Goal: Transaction & Acquisition: Purchase product/service

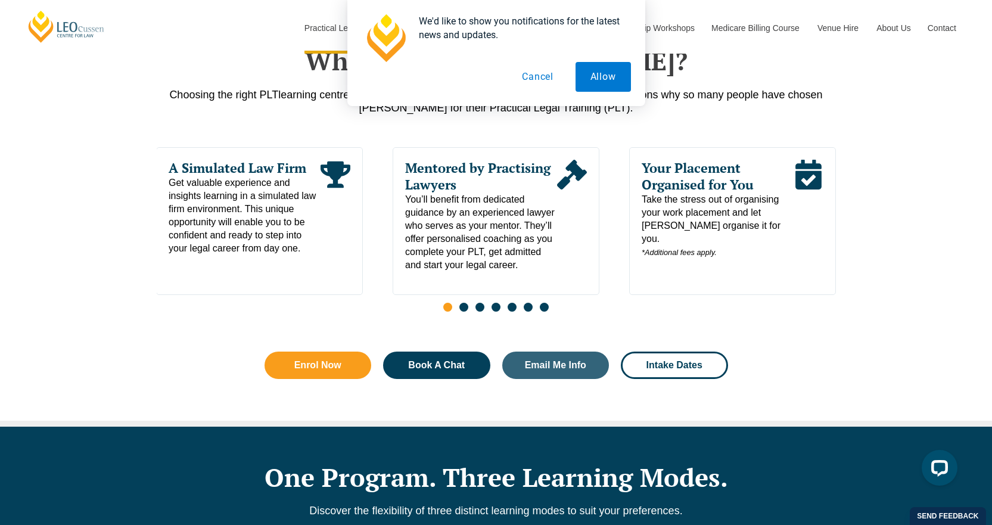
click at [534, 78] on button "Cancel" at bounding box center [537, 77] width 61 height 30
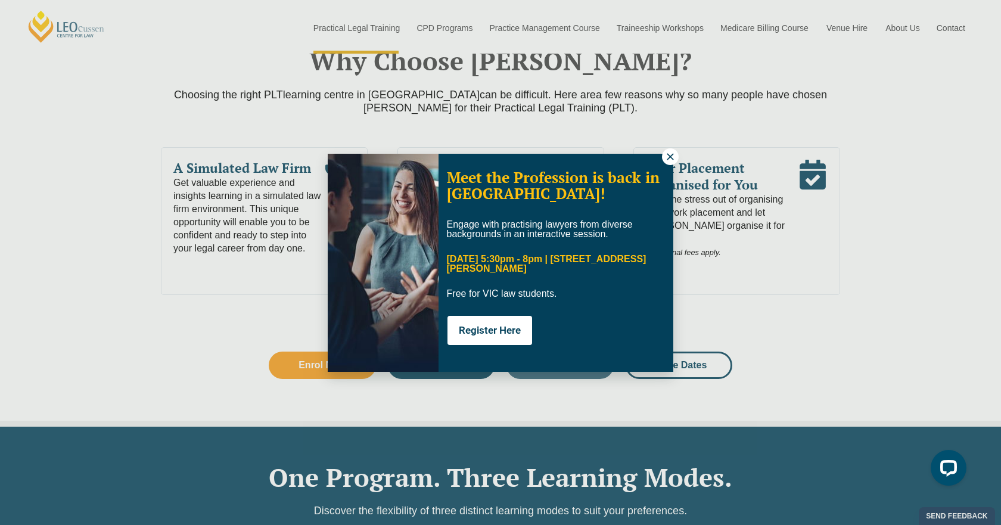
click at [831, 133] on div "Meet the Profession is back in Melbourne! Engage with practising lawyers from d…" at bounding box center [500, 262] width 1001 height 525
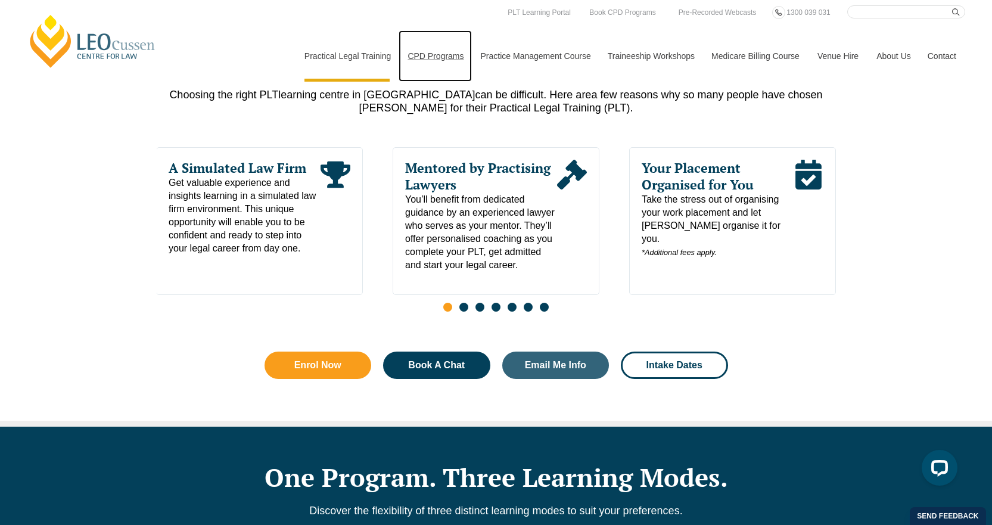
click at [429, 54] on link "CPD Programs" at bounding box center [435, 55] width 73 height 51
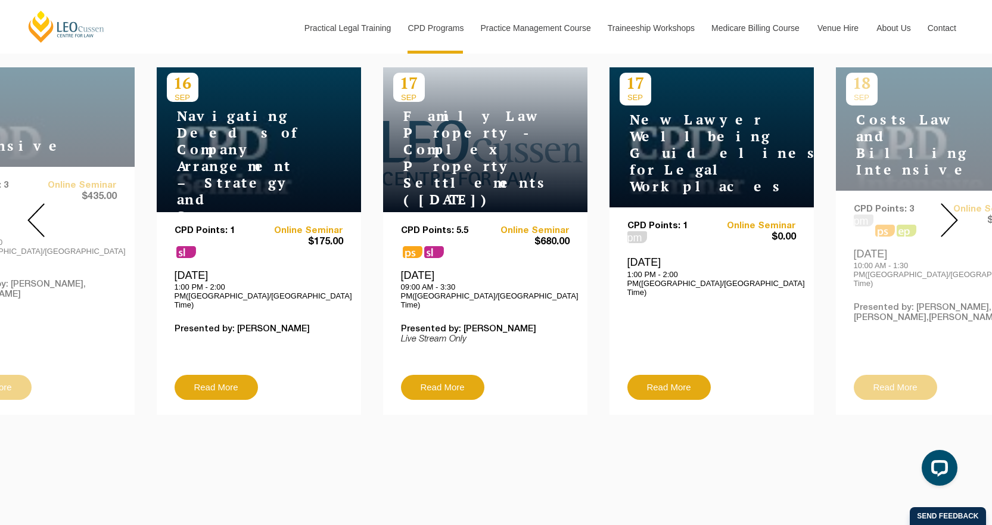
scroll to position [417, 0]
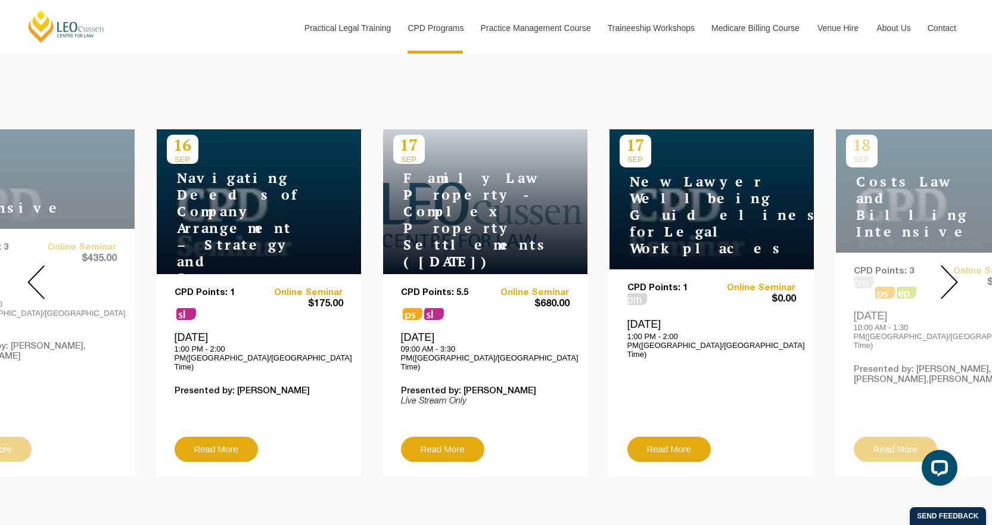
click at [942, 272] on img at bounding box center [949, 282] width 17 height 34
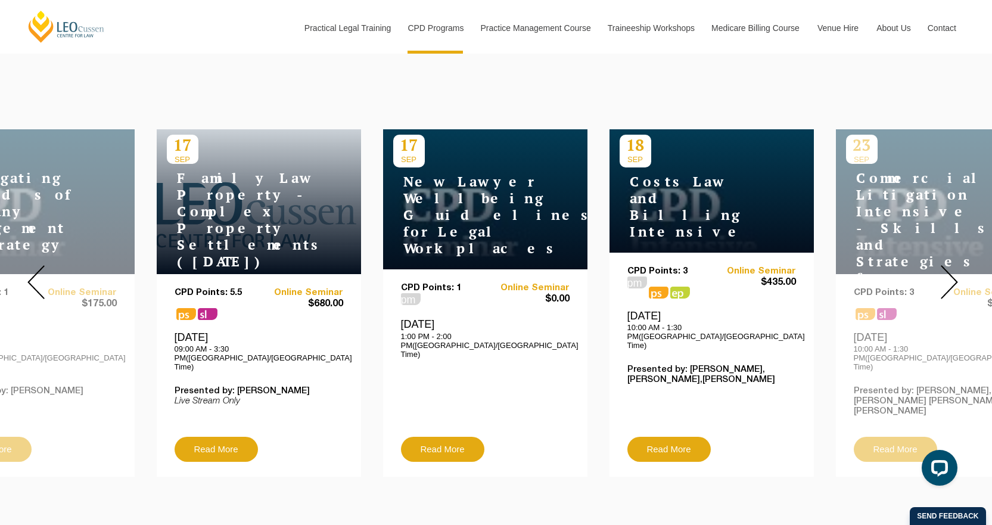
click at [948, 279] on img at bounding box center [949, 282] width 17 height 34
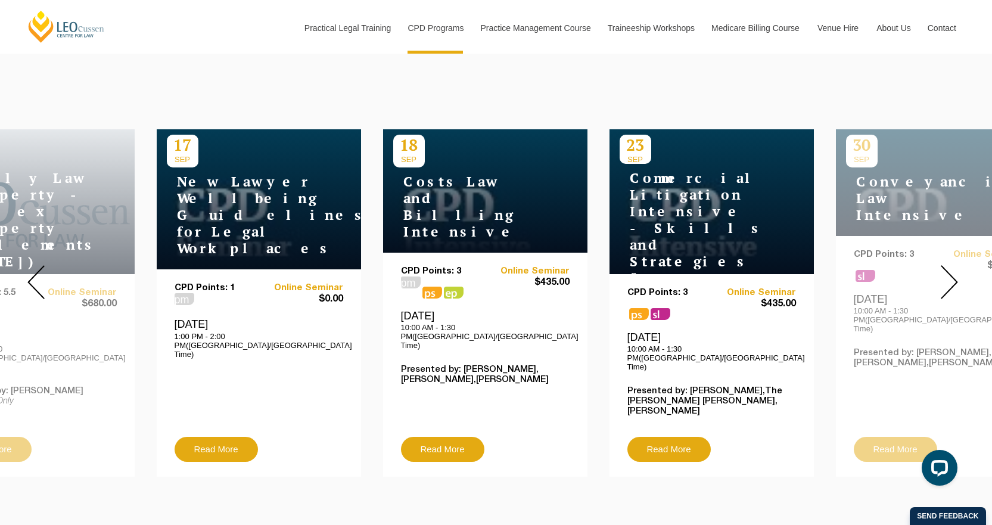
click at [949, 277] on img at bounding box center [949, 282] width 17 height 34
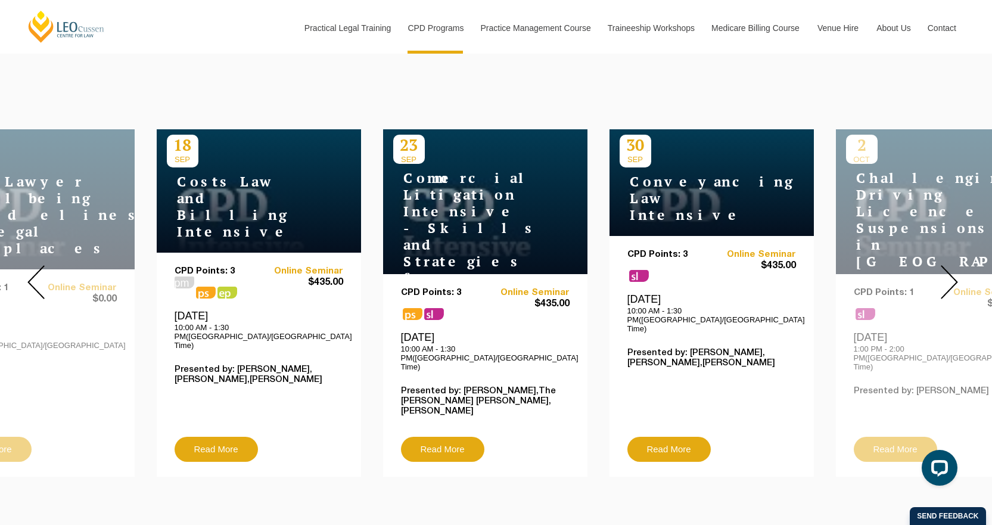
click at [949, 277] on img at bounding box center [949, 282] width 17 height 34
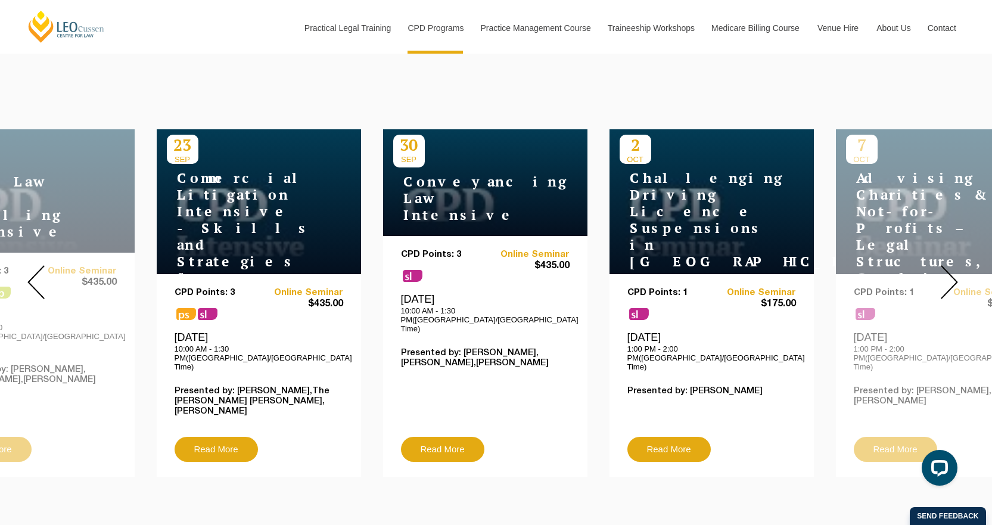
click at [949, 277] on img at bounding box center [949, 282] width 17 height 34
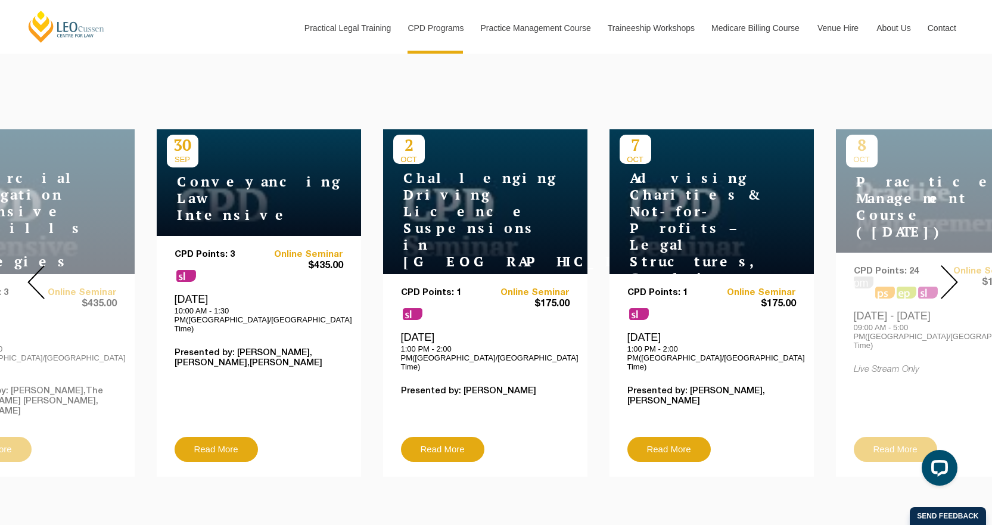
click at [949, 277] on img at bounding box center [949, 282] width 17 height 34
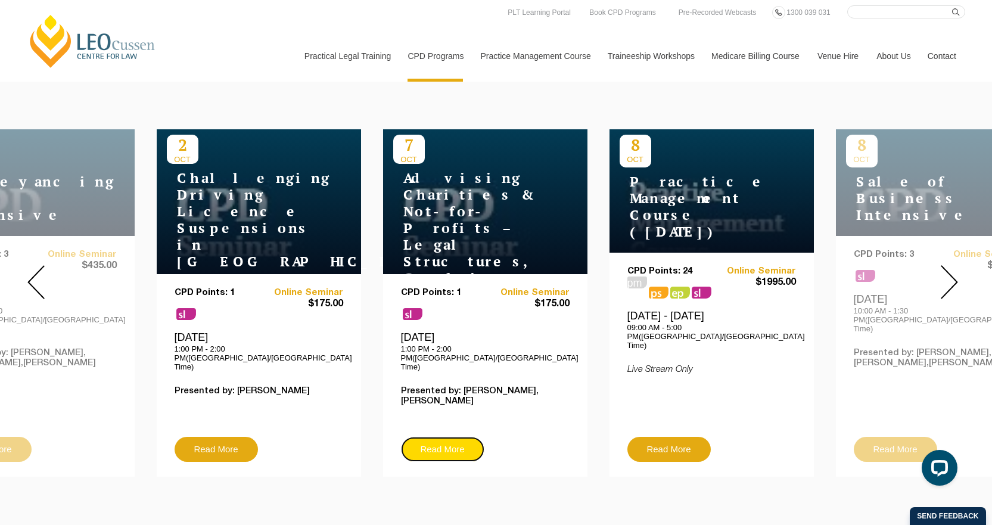
click at [442, 437] on link "Read More" at bounding box center [442, 449] width 83 height 25
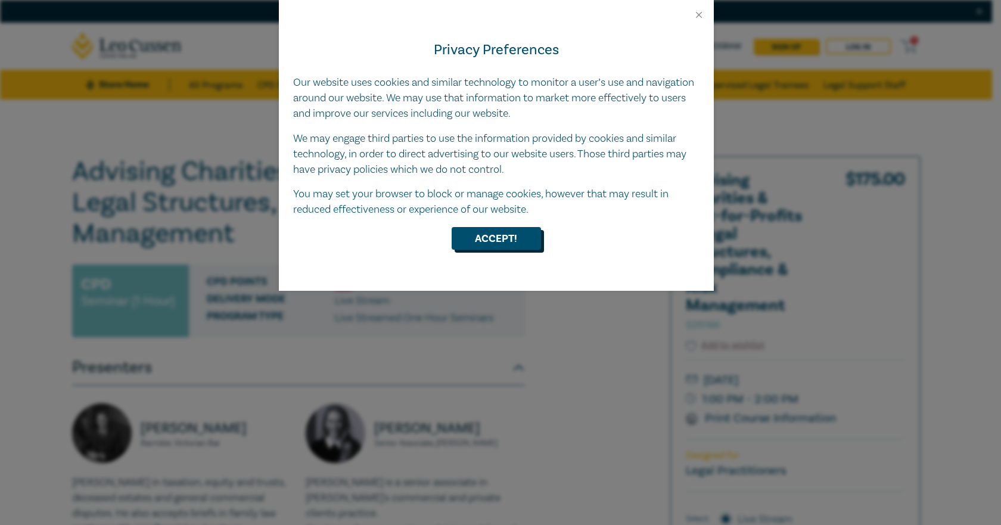
click at [495, 233] on button "Accept!" at bounding box center [496, 238] width 89 height 23
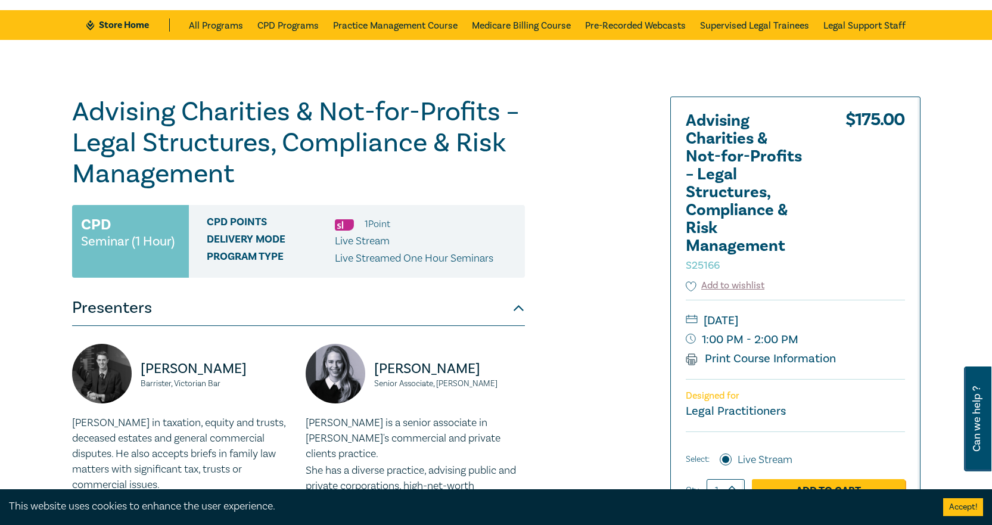
scroll to position [119, 0]
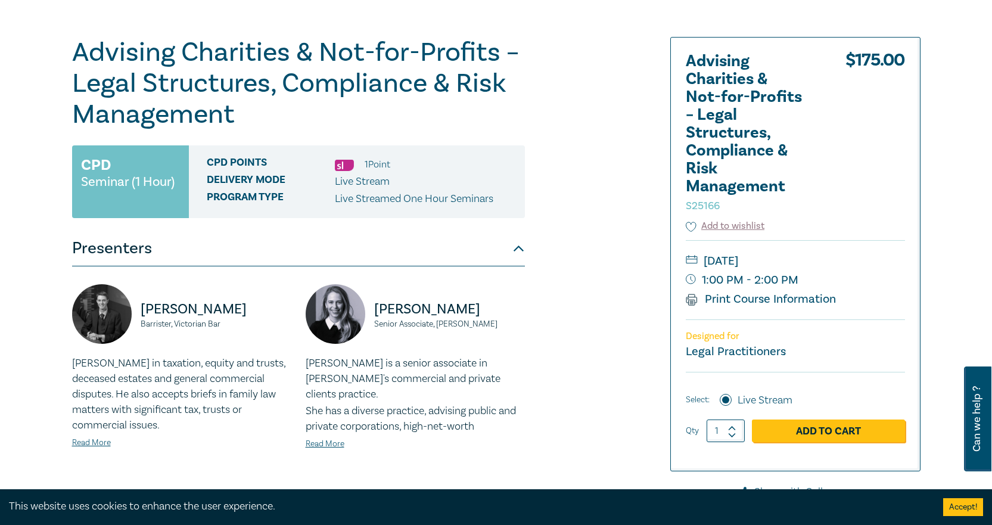
click at [734, 428] on icon at bounding box center [732, 428] width 8 height 5
type input "2"
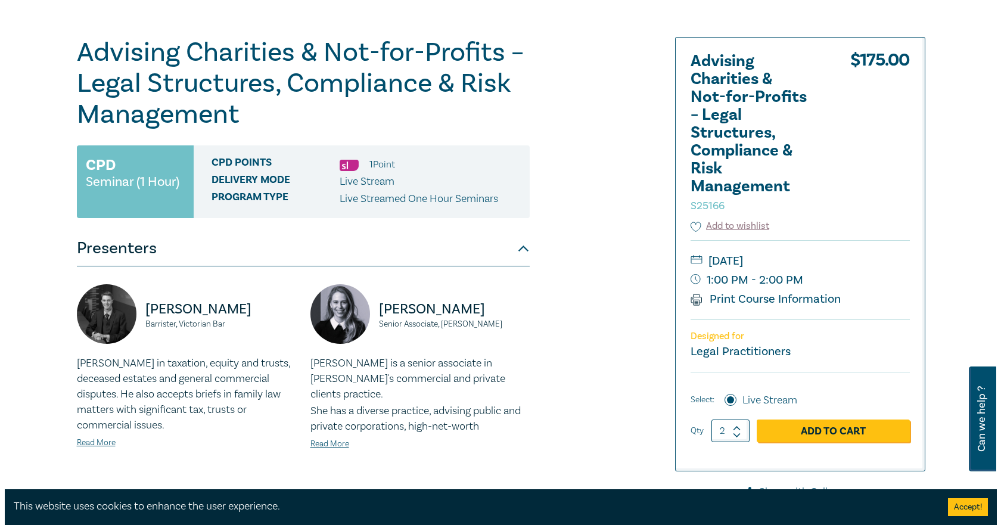
scroll to position [298, 0]
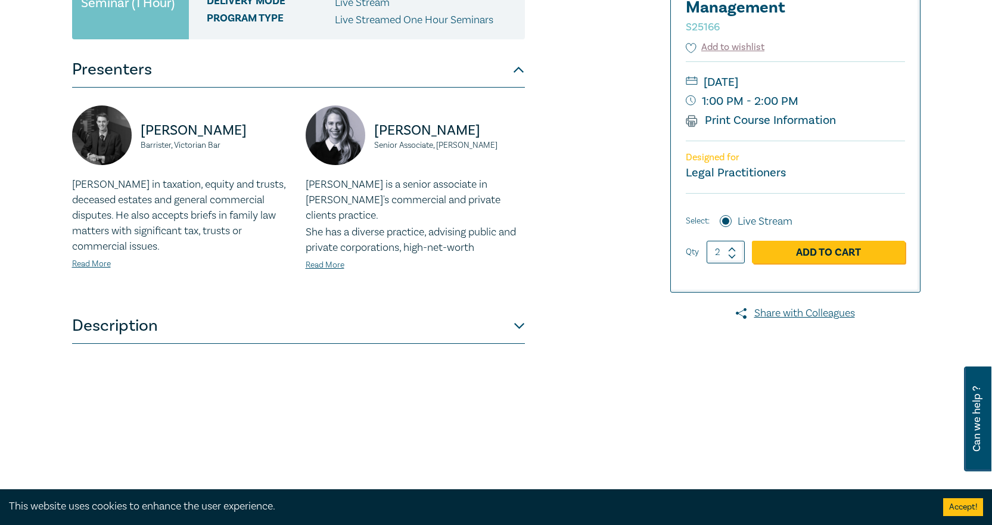
click at [821, 250] on link "Add to Cart" at bounding box center [828, 252] width 153 height 23
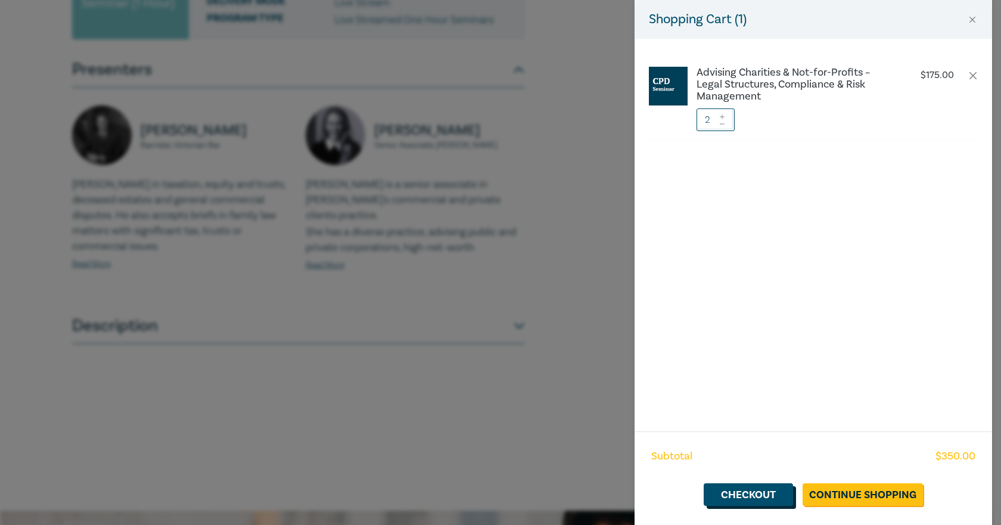
click at [750, 493] on link "Checkout" at bounding box center [748, 494] width 89 height 23
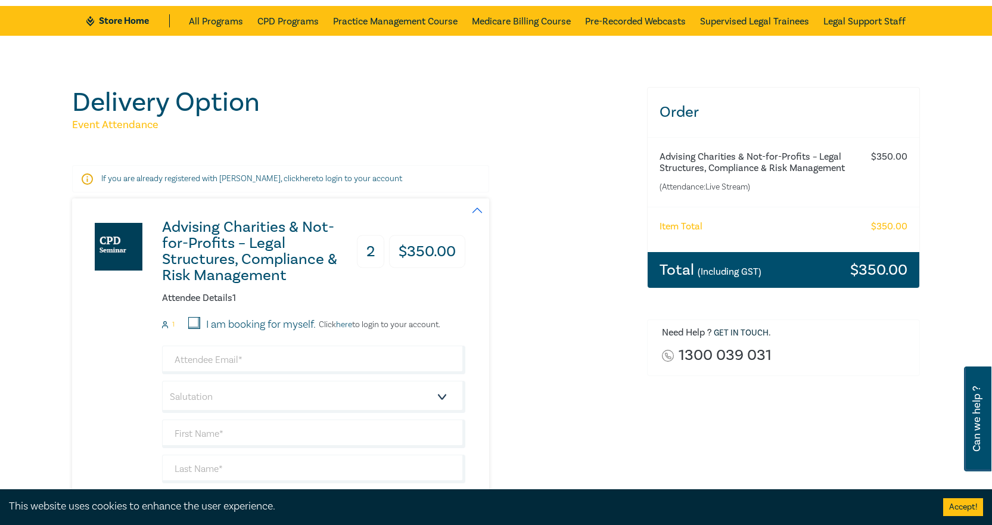
scroll to position [179, 0]
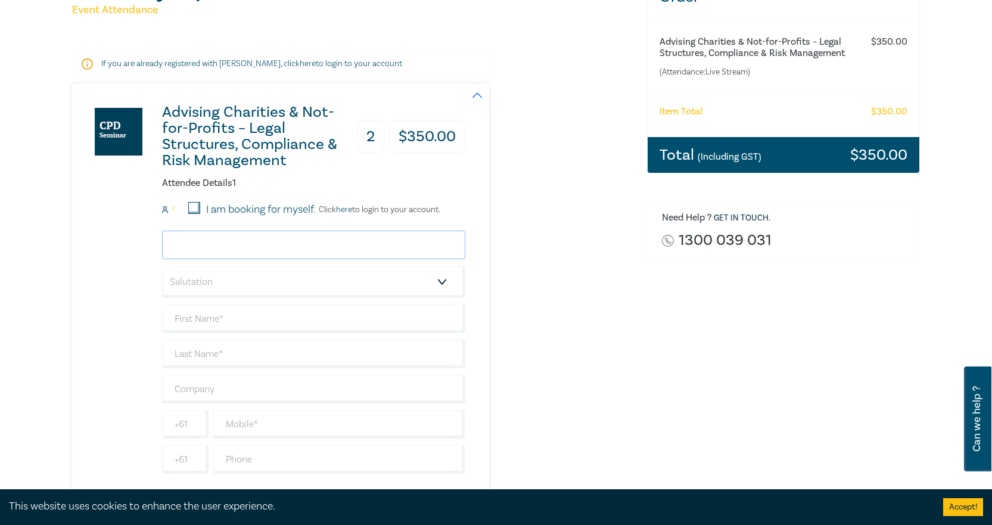
click at [190, 243] on input "email" at bounding box center [313, 245] width 303 height 29
type input "T"
click at [524, 216] on div "Advising Charities & Not-for-Profits – Legal Structures, Compliance & Risk Mana…" at bounding box center [352, 446] width 561 height 726
click at [176, 244] on input "email" at bounding box center [313, 245] width 303 height 29
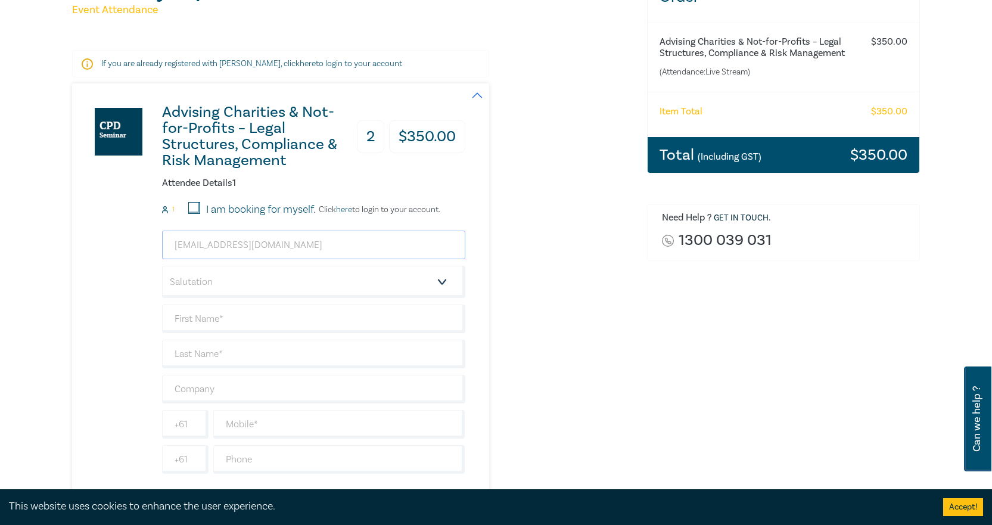
type input "tcardan@rigbycooke.com.au"
click at [227, 281] on select "Salutation Mr. Mrs. Ms. Miss Dr. Prof. Other" at bounding box center [313, 282] width 303 height 32
select select "Ms."
click at [162, 266] on select "Salutation Mr. Mrs. Ms. Miss Dr. Prof. Other" at bounding box center [313, 282] width 303 height 32
click at [195, 318] on input "text" at bounding box center [313, 319] width 303 height 29
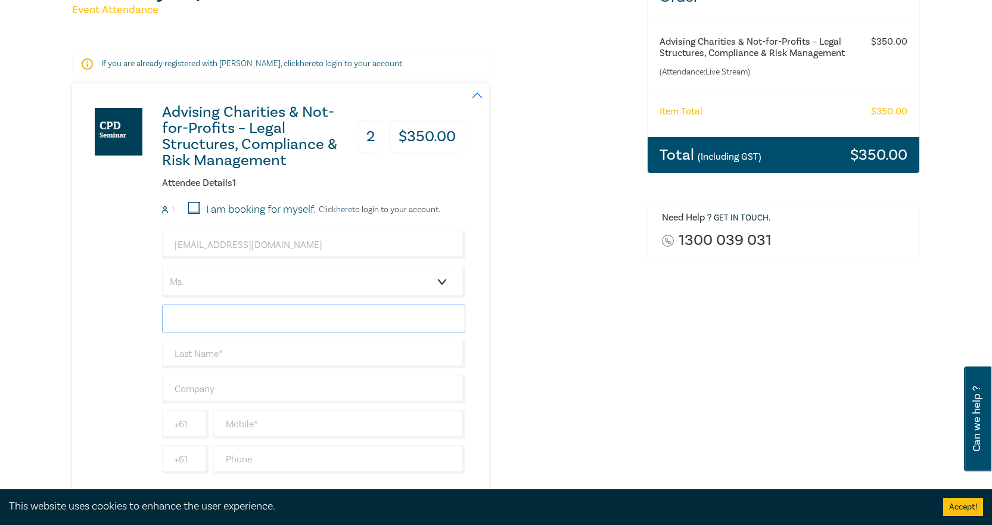
paste input "Tamara Cardan <TCardan@rigbycooke.com.au>"
type input "Tamara Cardan"
drag, startPoint x: 303, startPoint y: 246, endPoint x: 157, endPoint y: 246, distance: 146.0
click at [157, 246] on div "Advising Charities & Not-for-Profits – Legal Structures, Compliance & Risk Mana…" at bounding box center [268, 446] width 393 height 726
paste input "TC"
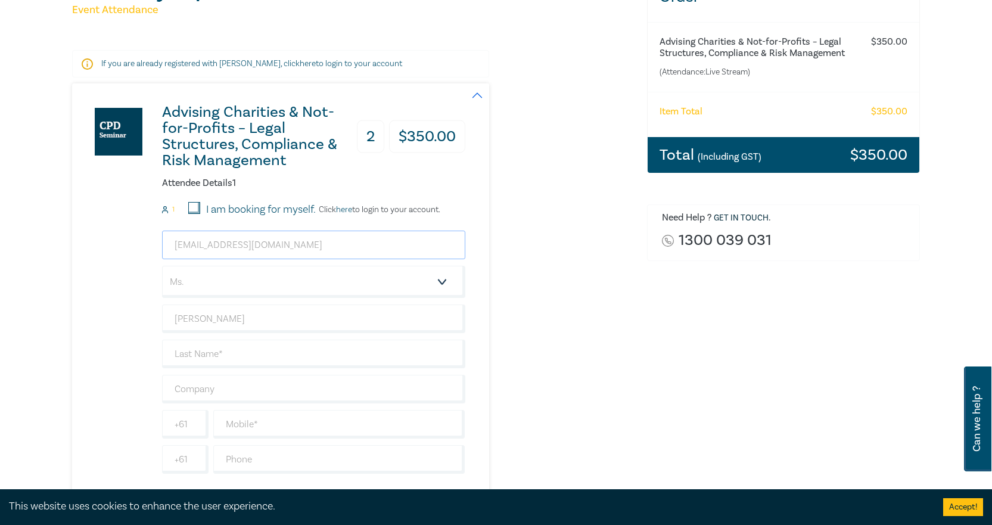
type input "TCardan@rigbycooke.com.au"
type input "[PERSON_NAME]"
paste input "Cardan"
type input "Cardan"
type input "R"
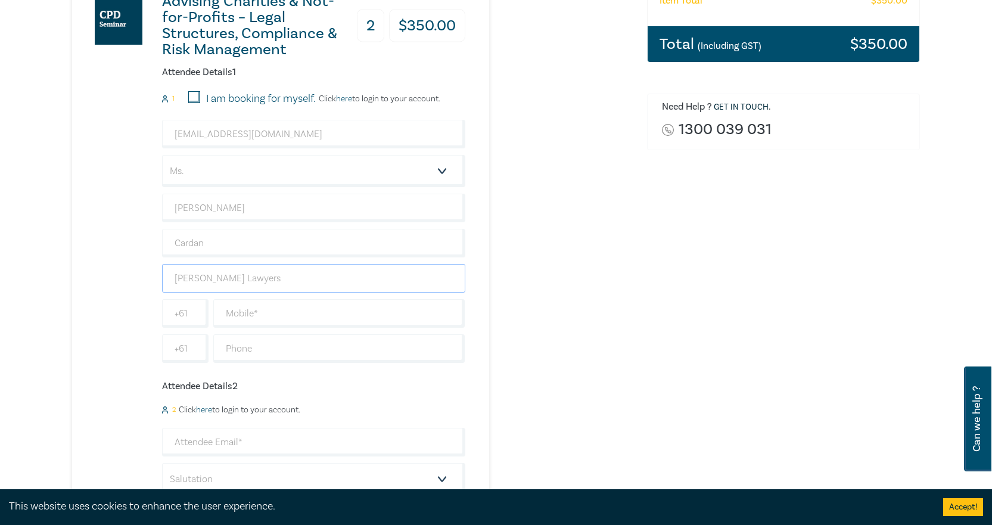
scroll to position [298, 0]
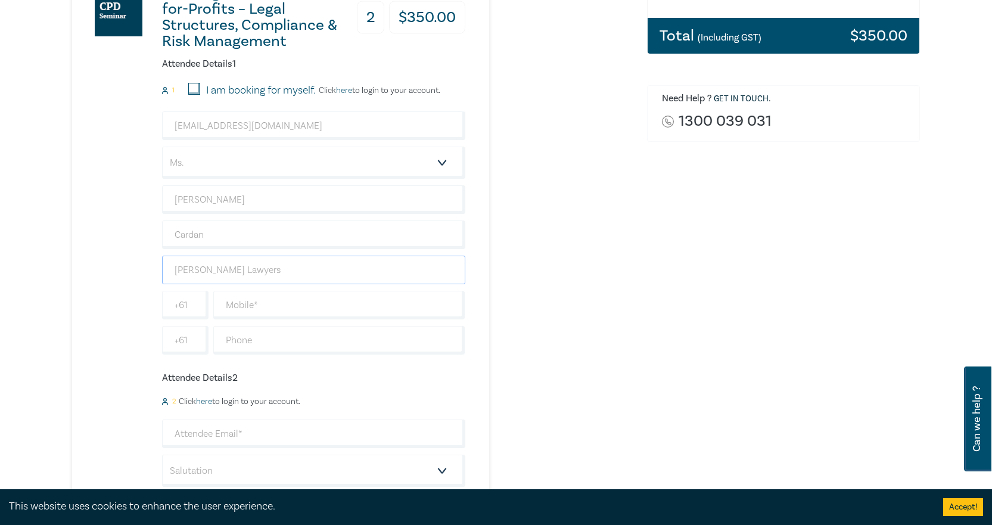
type input "[PERSON_NAME] Lawyers"
click at [235, 305] on input "text" at bounding box center [339, 305] width 252 height 29
paste input "466 924 750"
type input "0 466 924 750"
type input "03 9321 7888"
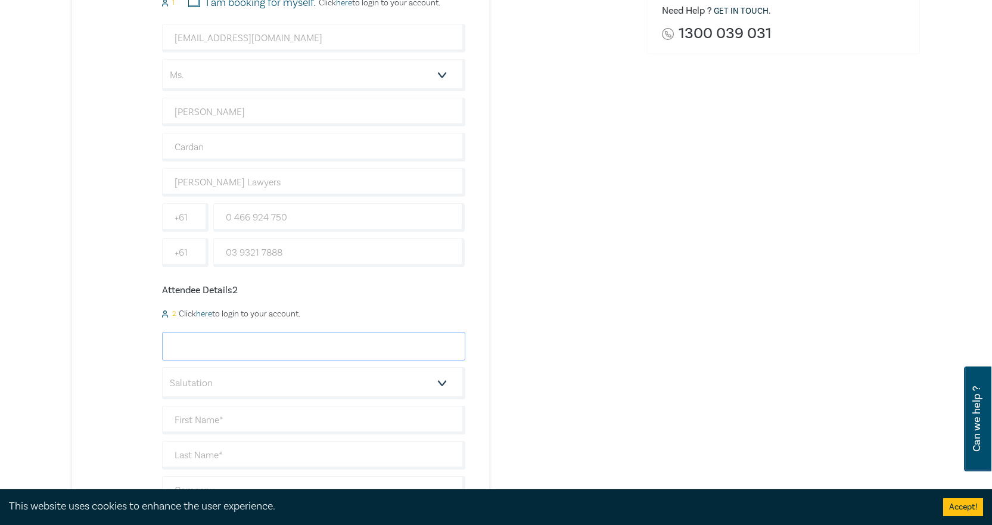
scroll to position [477, 0]
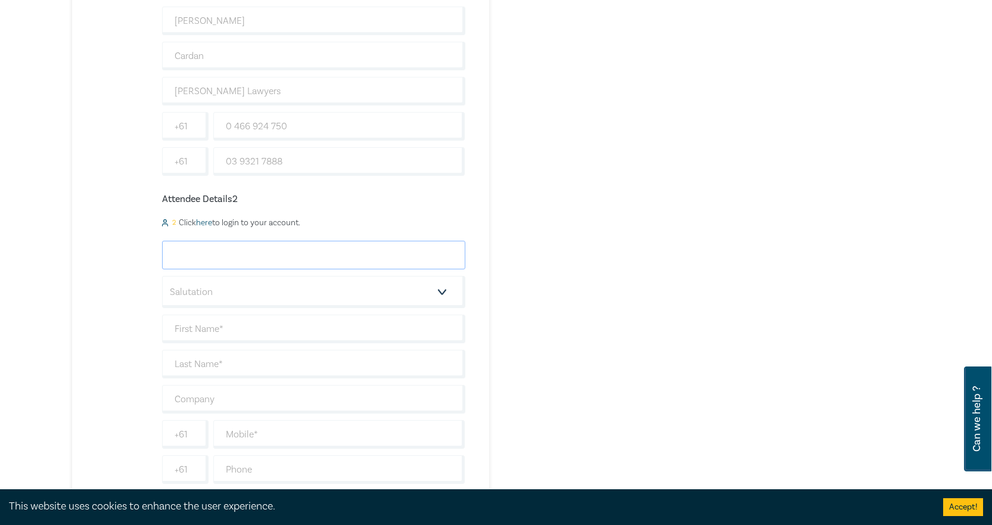
drag, startPoint x: 182, startPoint y: 251, endPoint x: 163, endPoint y: 251, distance: 19.7
click at [182, 253] on input "email" at bounding box center [313, 255] width 303 height 29
paste input "Brighid Virtue <BVirtue@rigbycooke.com.au>"
type input "BVirtue@rigbycooke.com.au"
click at [443, 292] on select "Salutation Mr. Mrs. Ms. Miss Dr. Prof. Other" at bounding box center [313, 292] width 303 height 32
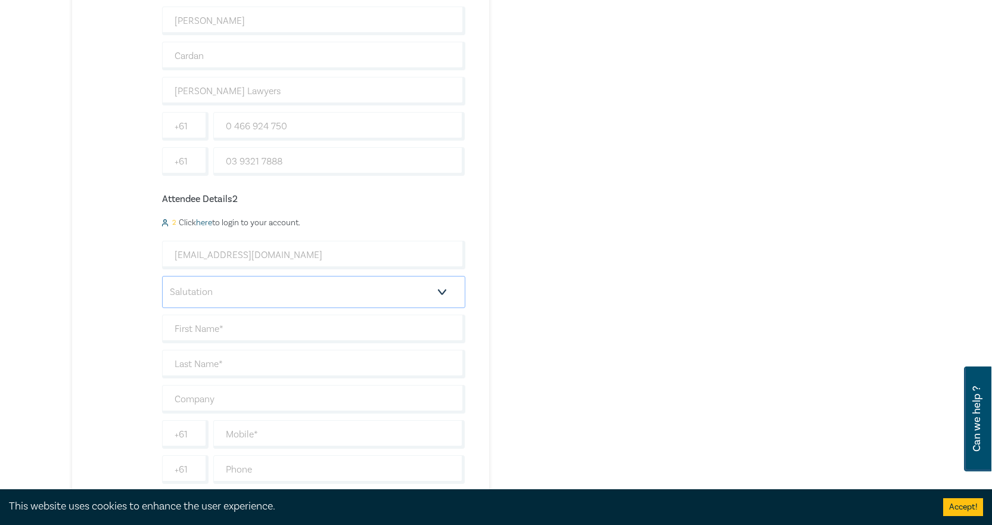
select select "Ms."
click at [162, 276] on select "Salutation Mr. Mrs. Ms. Miss Dr. Prof. Other" at bounding box center [313, 292] width 303 height 32
click at [192, 328] on input "text" at bounding box center [313, 329] width 303 height 29
paste input "Brighid Virtue"
type input "Brighid"
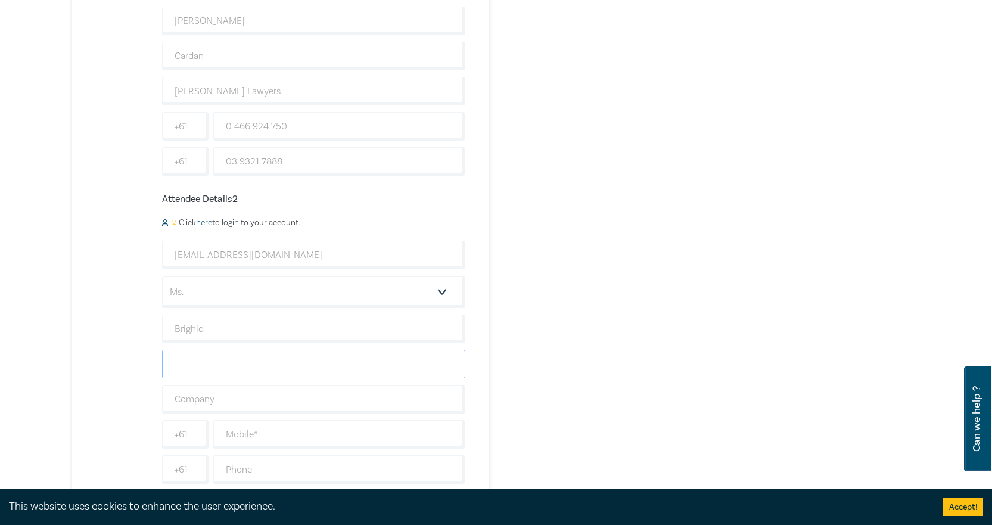
paste input "Virtue"
type input "Virtue"
type input "R"
type input "[PERSON_NAME] Lawyers"
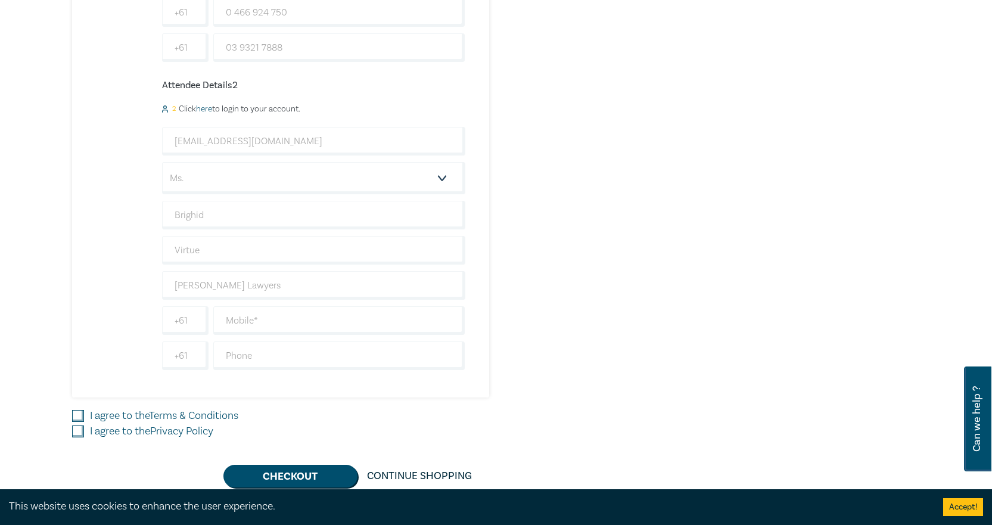
scroll to position [596, 0]
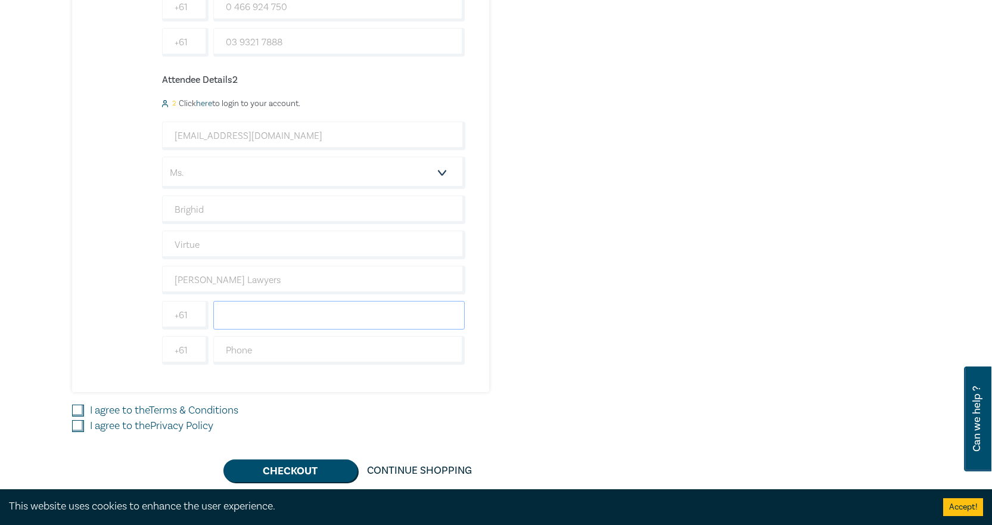
click at [229, 313] on input "text" at bounding box center [339, 315] width 252 height 29
paste input "458 584 801"
type input "0458 584 801"
type input "03 9321 7888"
click at [76, 412] on input "I agree to the Terms & Conditions" at bounding box center [78, 411] width 12 height 12
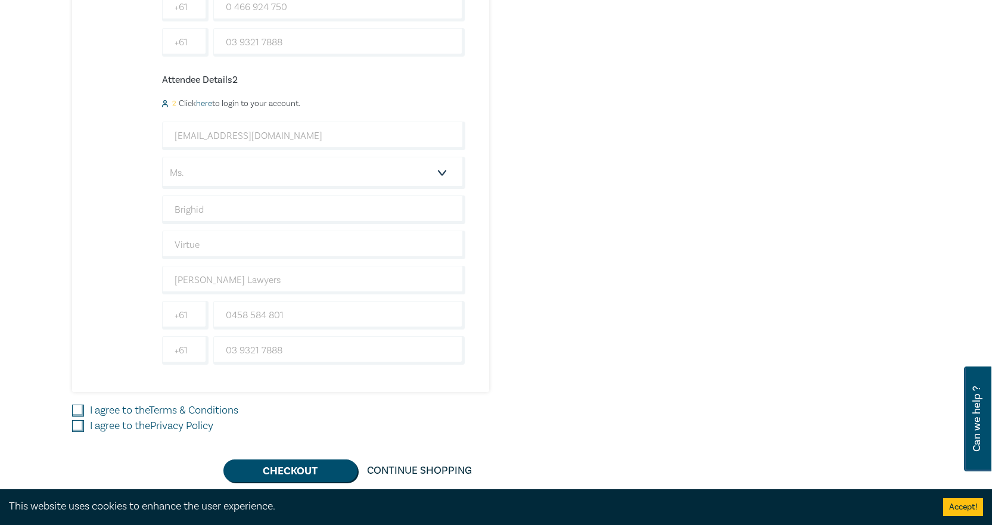
checkbox input "true"
click at [76, 423] on input "I agree to the Privacy Policy" at bounding box center [78, 426] width 12 height 12
checkbox input "true"
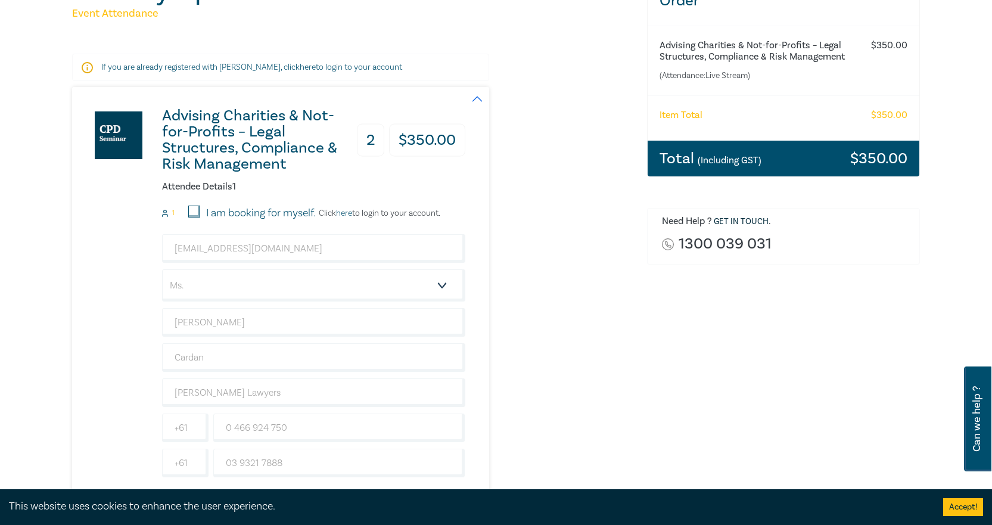
scroll to position [179, 0]
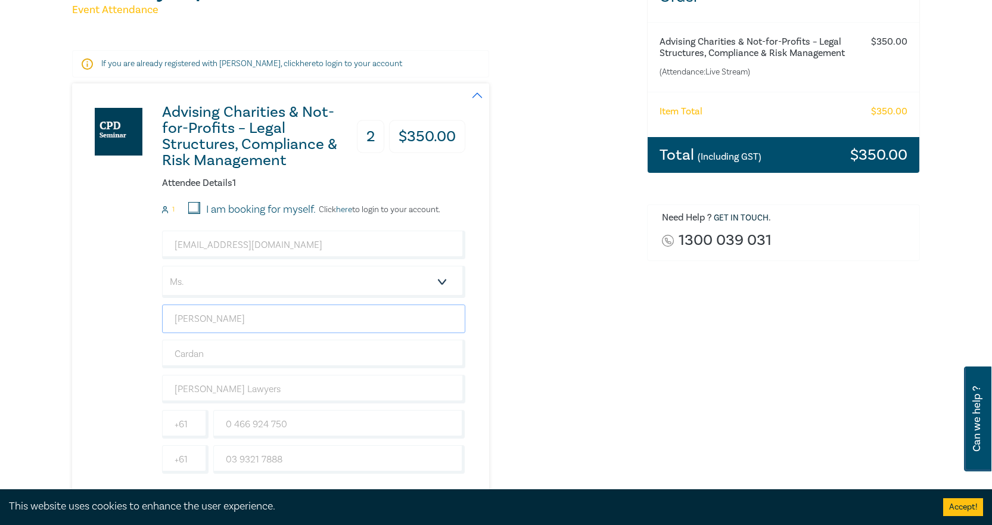
click at [169, 318] on input "[PERSON_NAME]" at bounding box center [313, 319] width 303 height 29
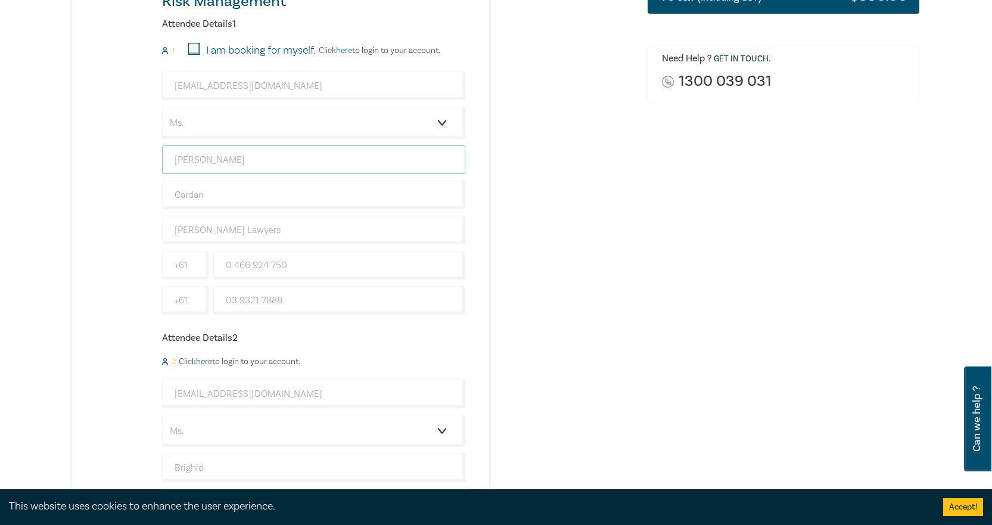
scroll to position [358, 0]
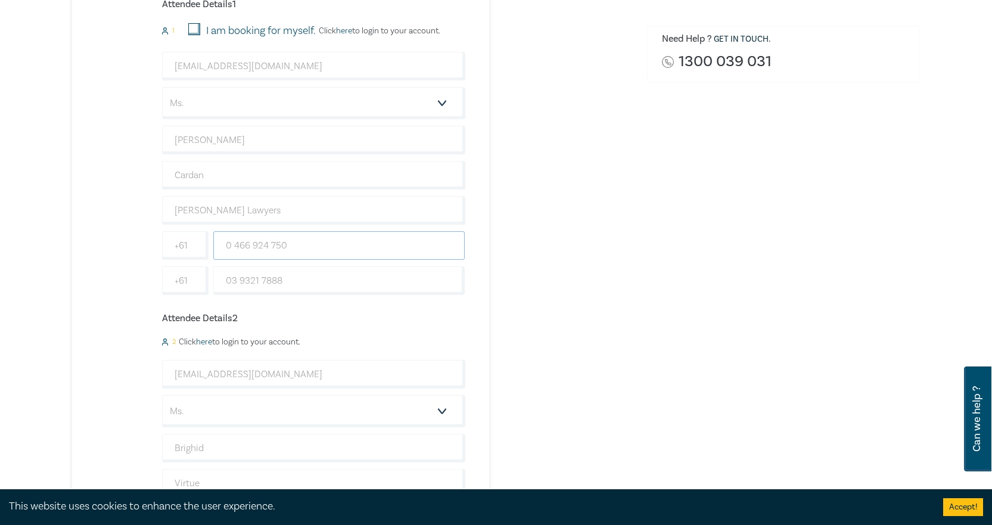
click at [231, 246] on input "0 466 924 750" at bounding box center [339, 245] width 252 height 29
type input "0466 924 750"
click at [325, 344] on div "2 I am booking for myself. Click here to login to your account." at bounding box center [313, 342] width 303 height 10
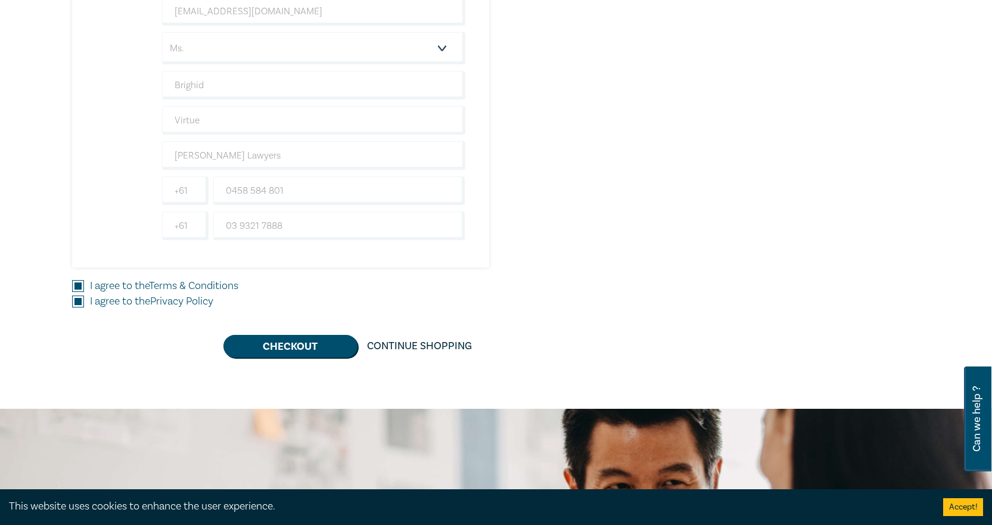
scroll to position [775, 0]
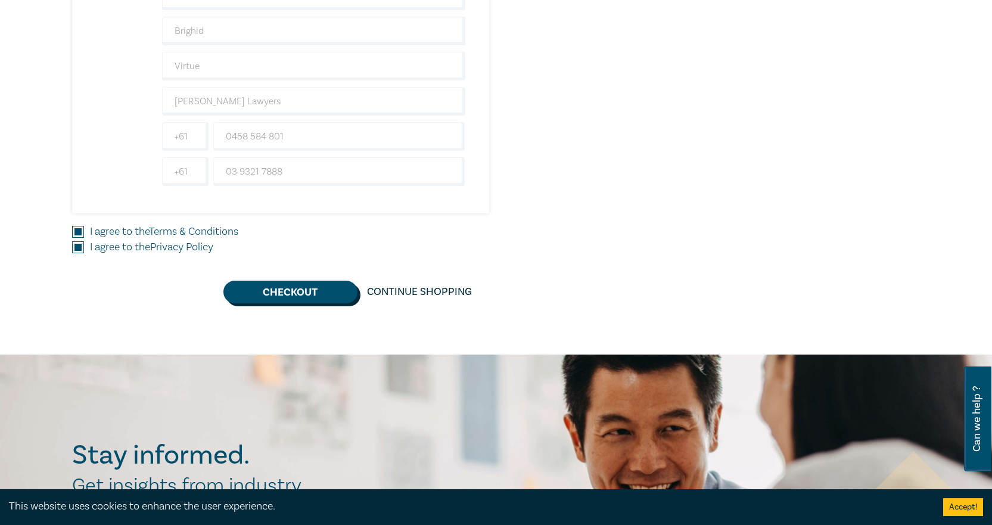
click at [303, 298] on button "Checkout" at bounding box center [290, 292] width 134 height 23
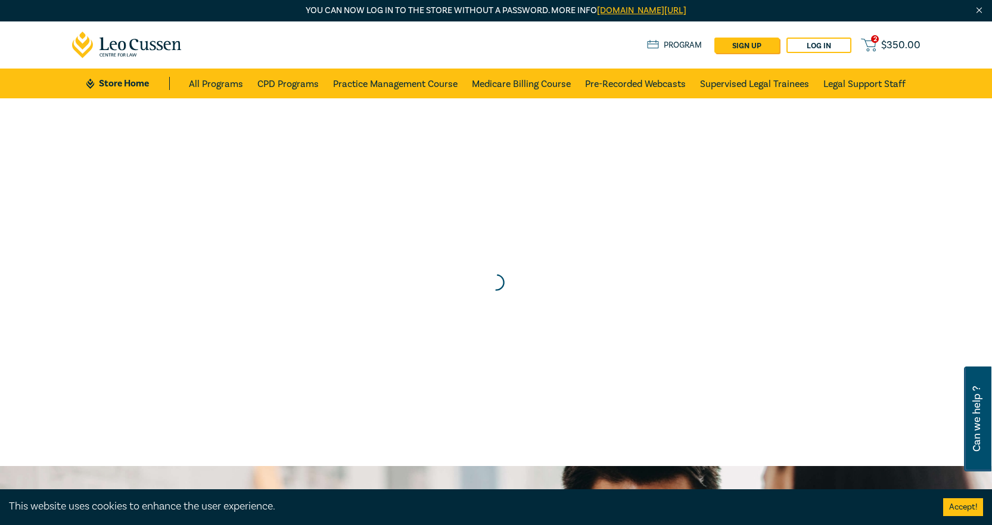
scroll to position [0, 0]
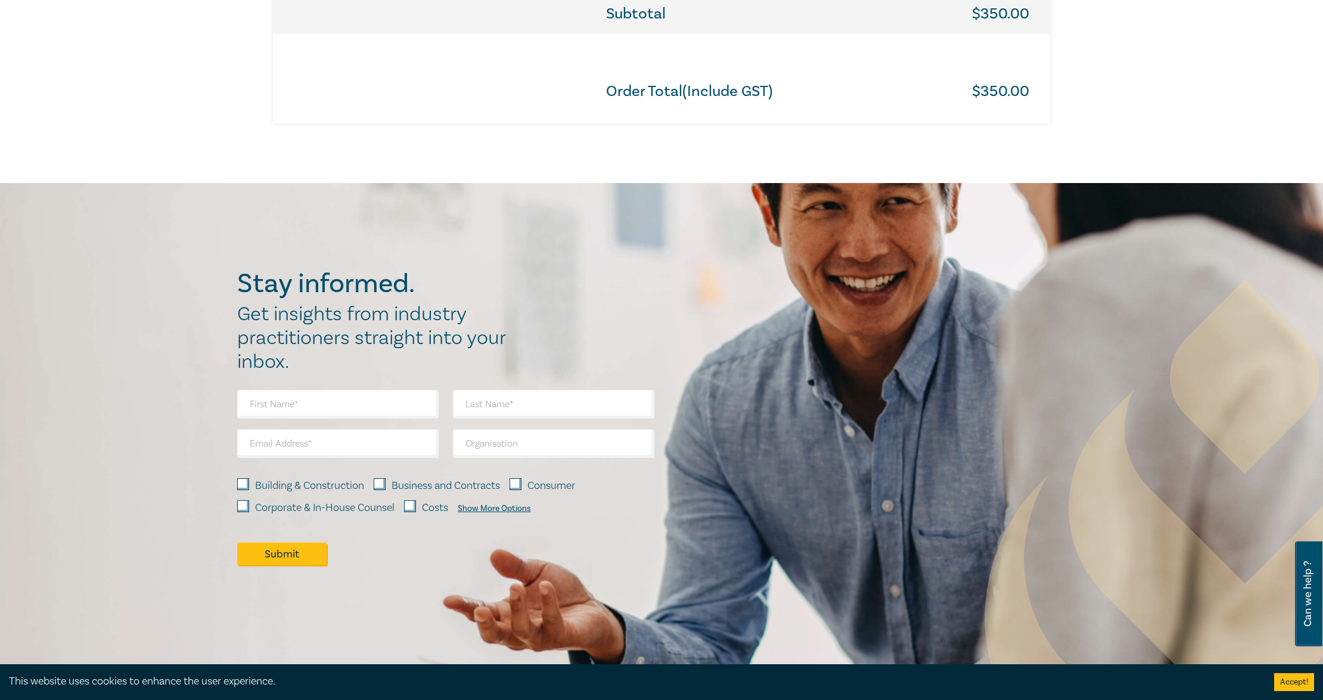
scroll to position [477, 0]
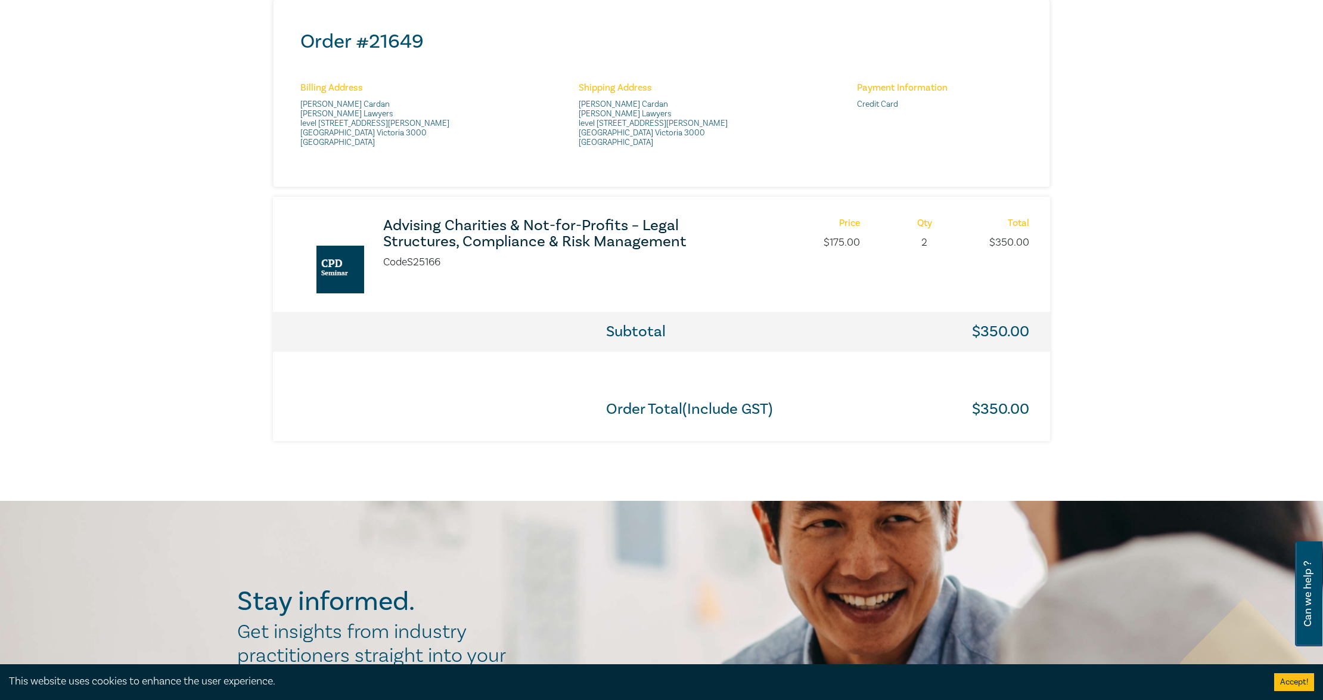
click at [389, 146] on span "level [STREET_ADDRESS][PERSON_NAME]" at bounding box center [385, 133] width 171 height 29
click at [415, 138] on span "level [STREET_ADDRESS][PERSON_NAME]" at bounding box center [385, 133] width 171 height 29
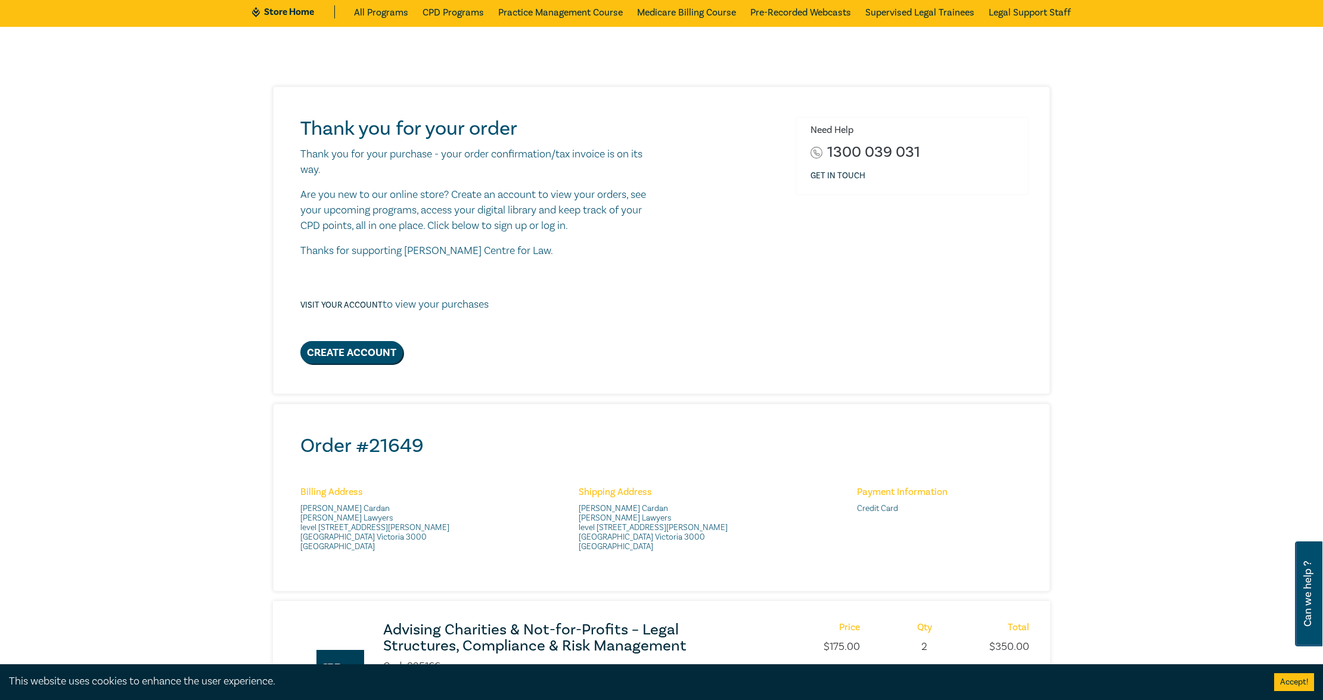
scroll to position [0, 0]
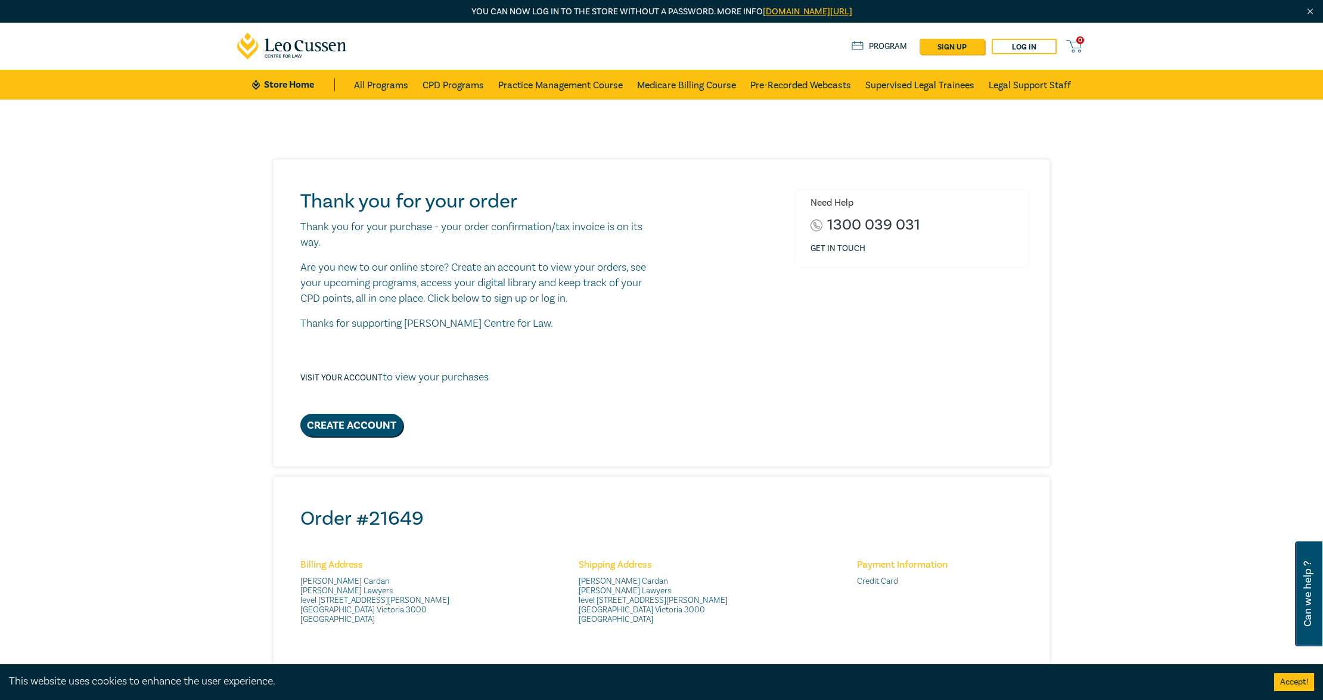
click at [458, 82] on link "CPD Programs" at bounding box center [453, 85] width 61 height 30
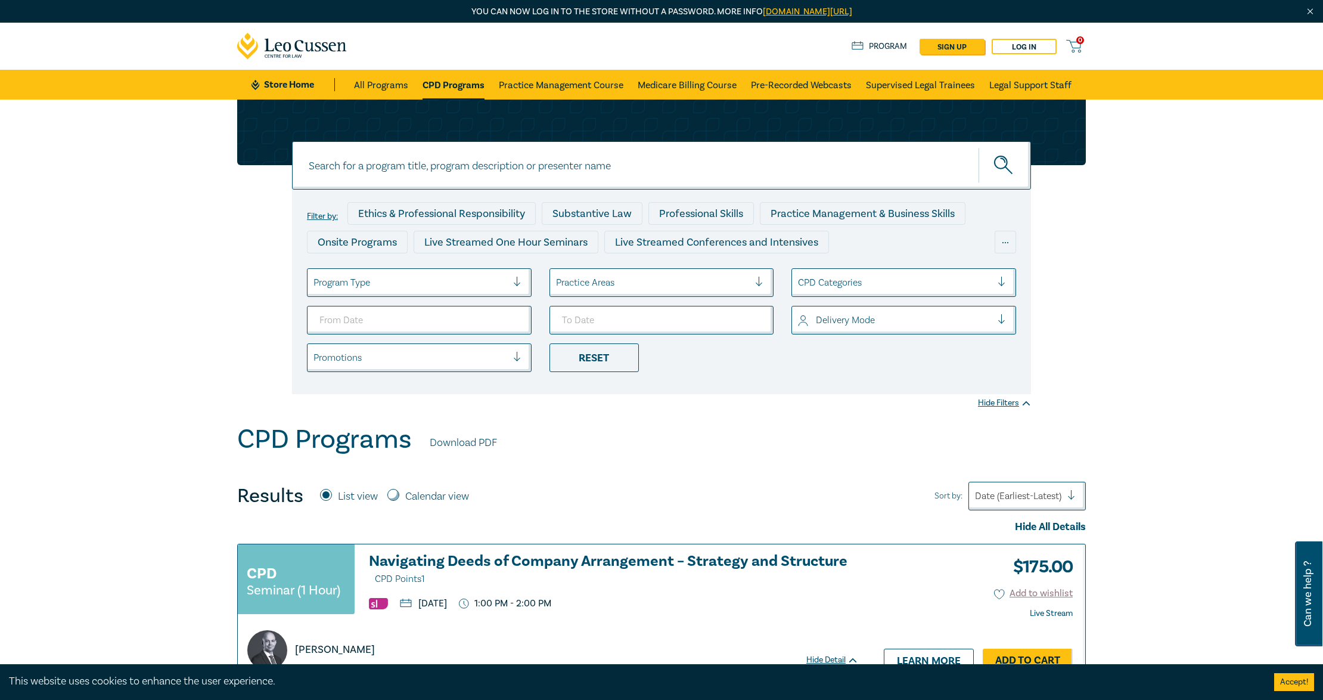
click at [461, 82] on link "CPD Programs" at bounding box center [454, 85] width 62 height 30
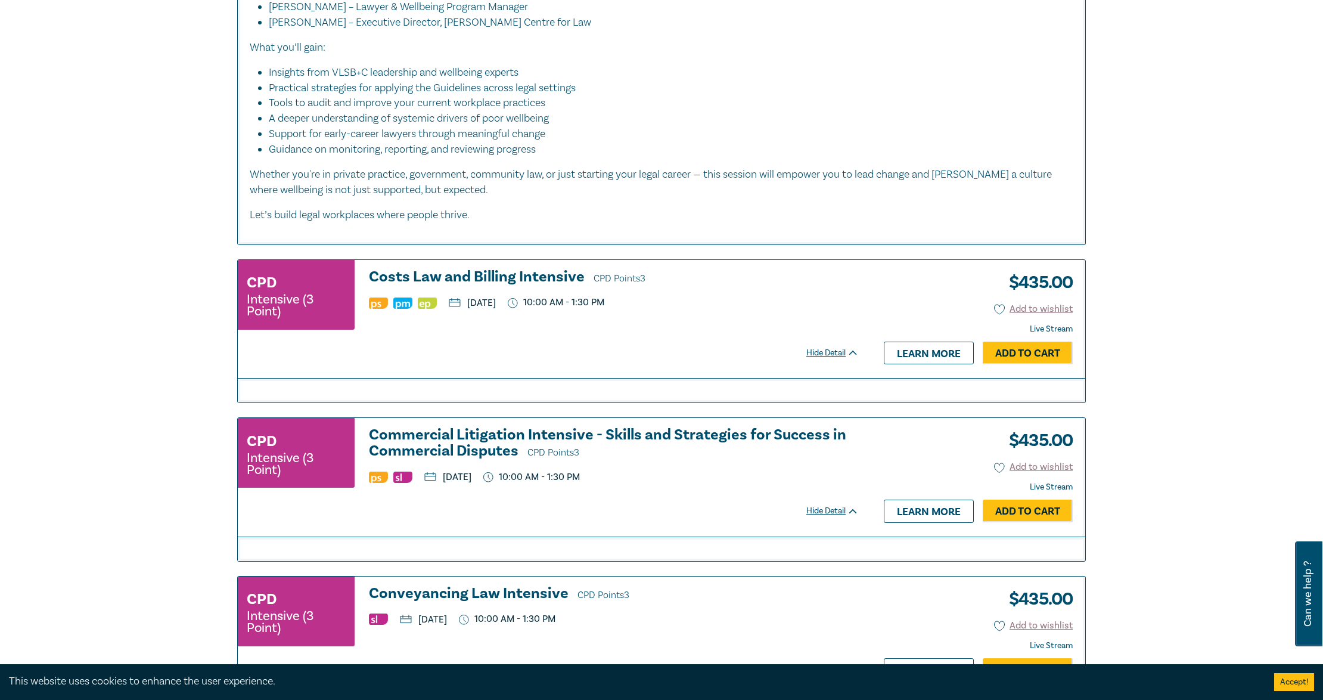
scroll to position [1827, 0]
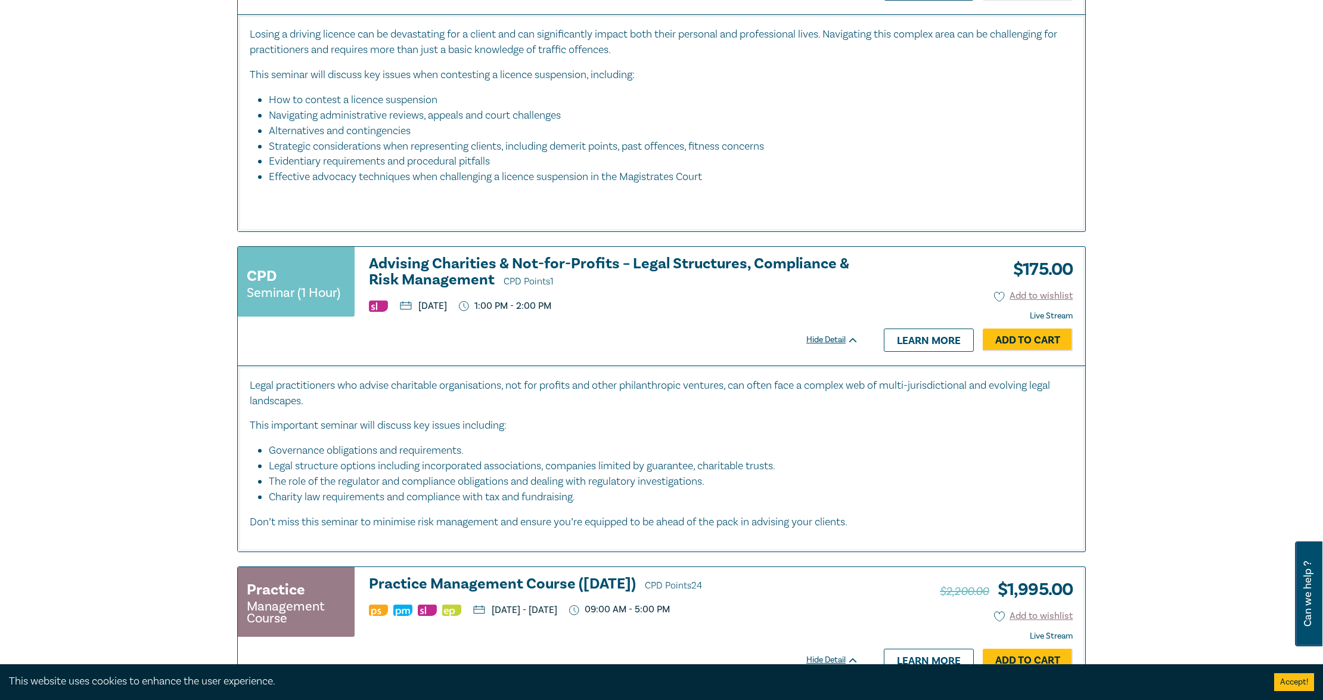
click at [430, 271] on h3 "Advising Charities & Not-for-Profits – Legal Structures, Compliance & Risk Mana…" at bounding box center [614, 273] width 490 height 34
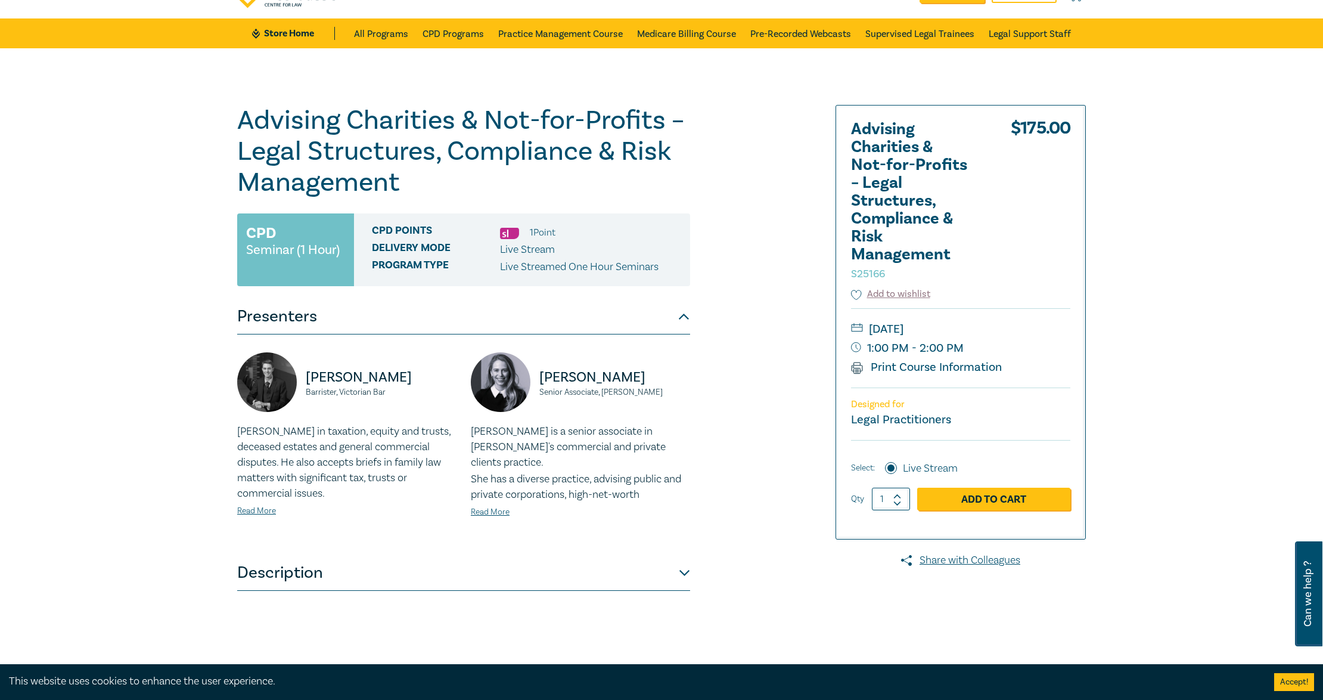
scroll to position [79, 0]
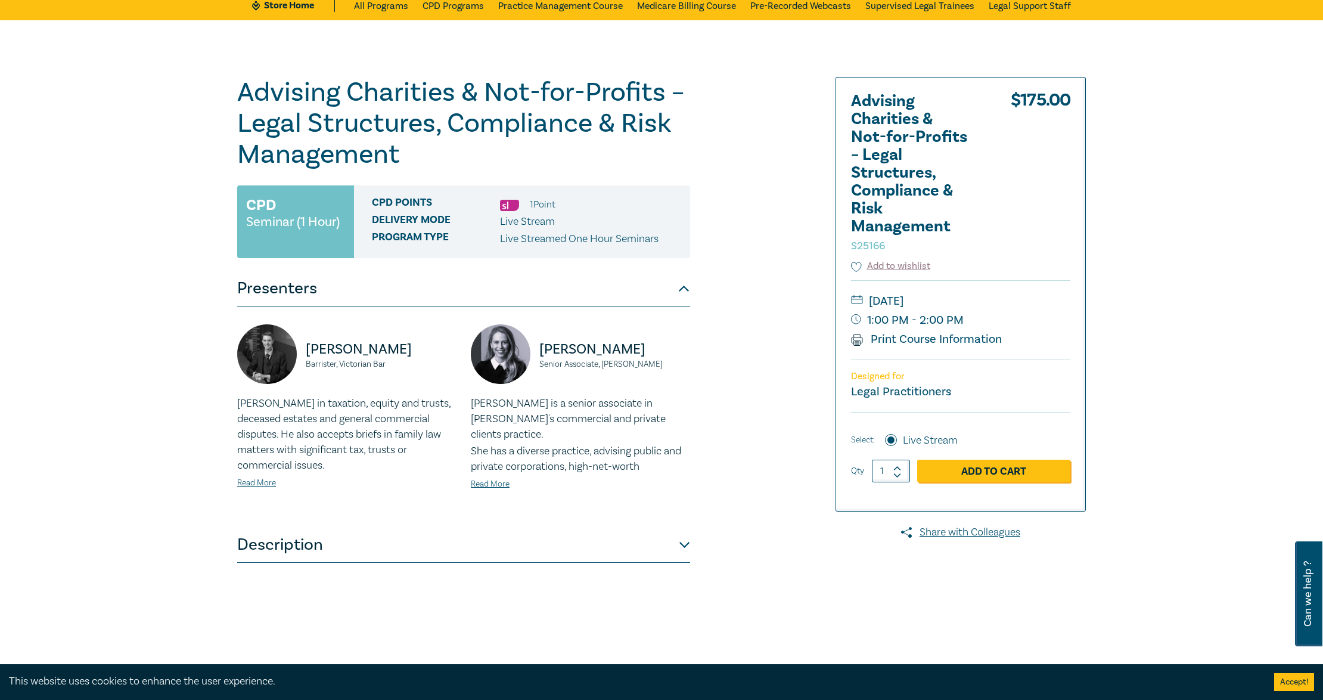
click at [682, 524] on button "Description" at bounding box center [463, 545] width 453 height 36
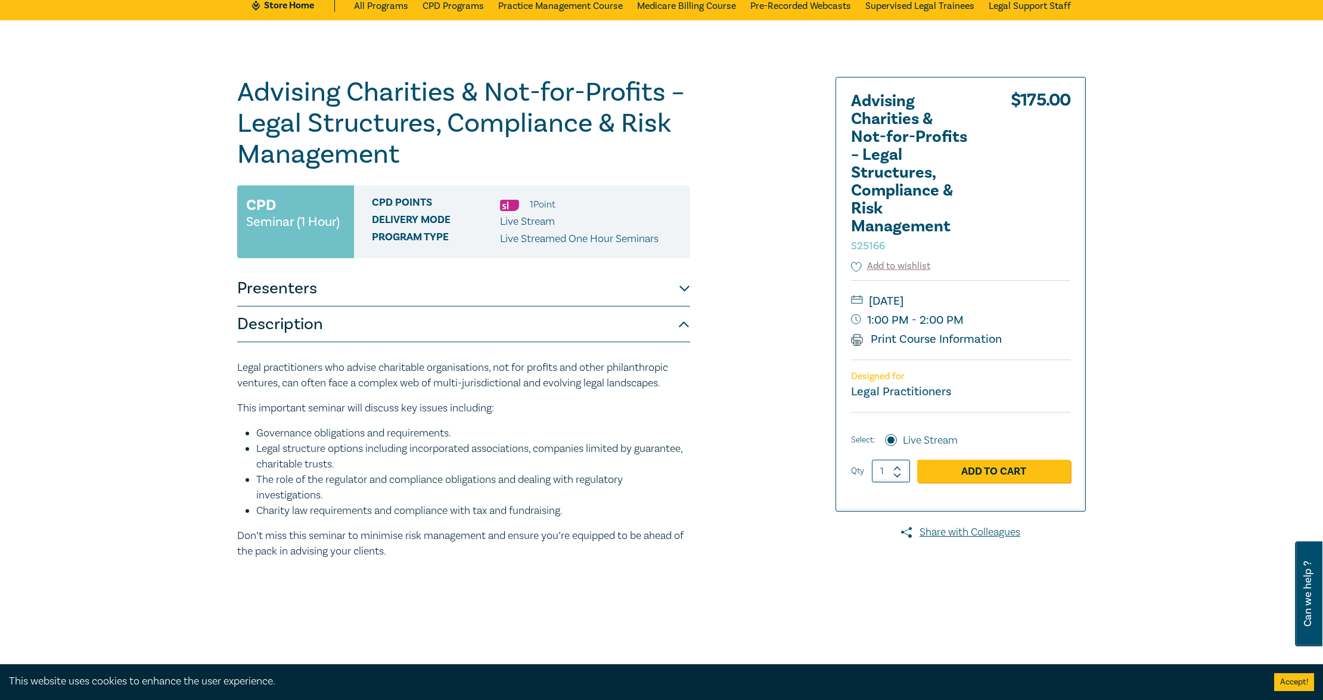
click at [685, 292] on button "Presenters" at bounding box center [463, 289] width 453 height 36
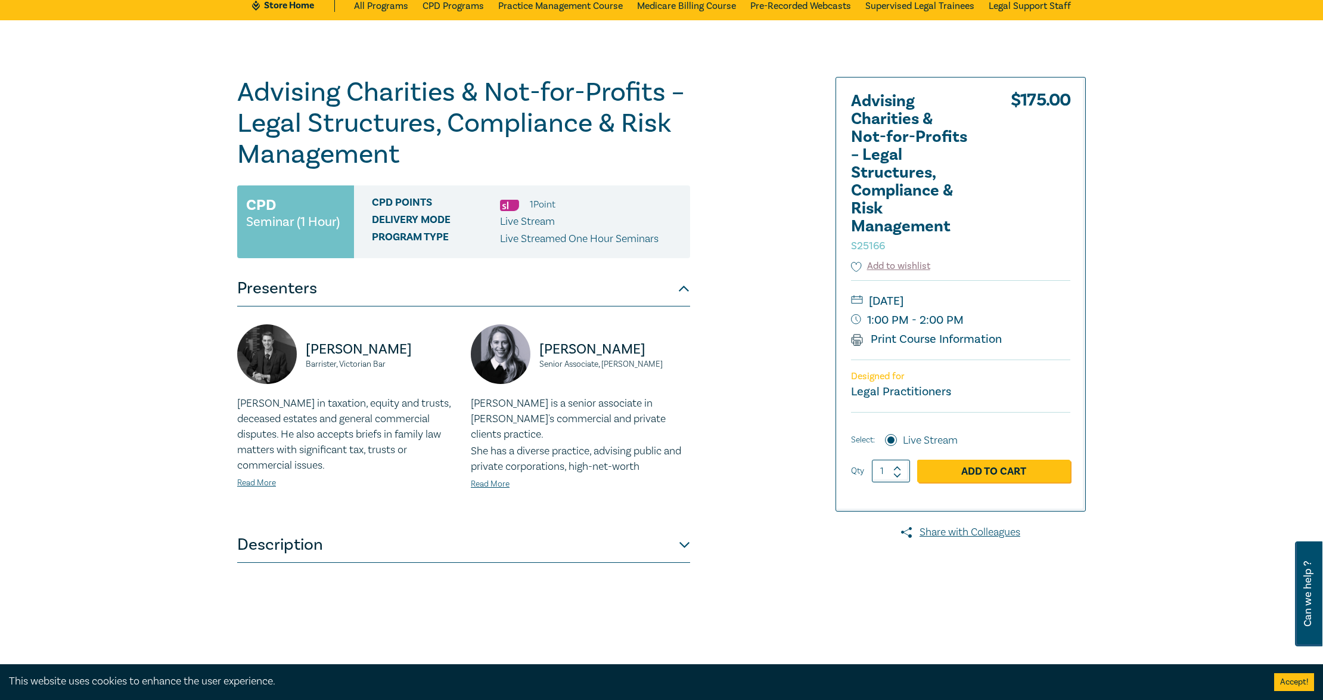
drag, startPoint x: 685, startPoint y: 544, endPoint x: 675, endPoint y: 539, distance: 10.9
click at [685, 524] on button "Description" at bounding box center [463, 545] width 453 height 36
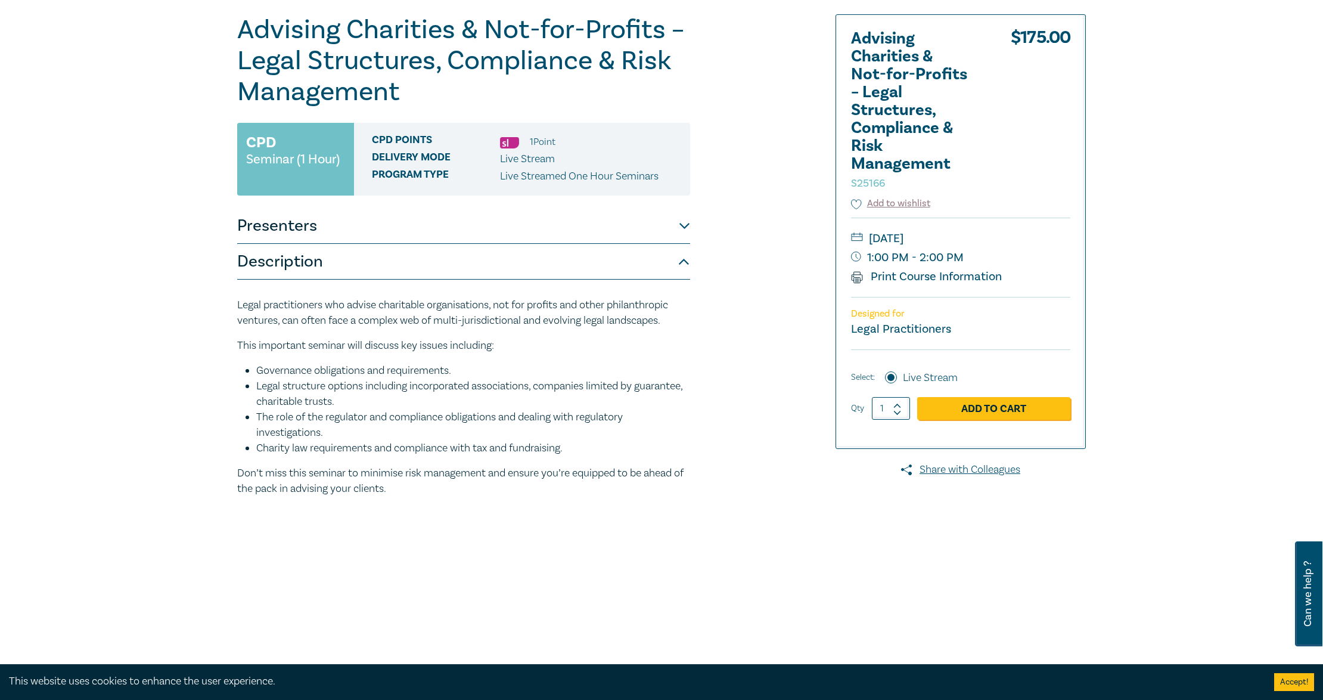
scroll to position [0, 0]
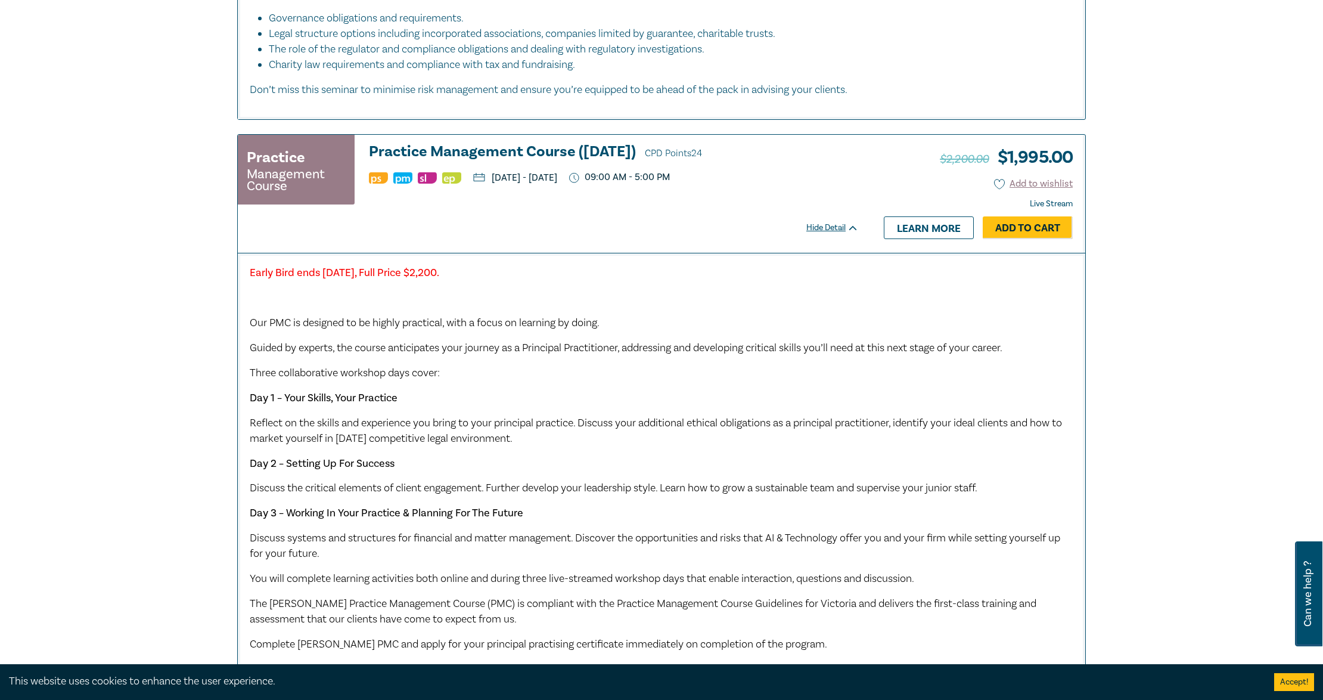
scroll to position [2665, 0]
